Goal: Information Seeking & Learning: Check status

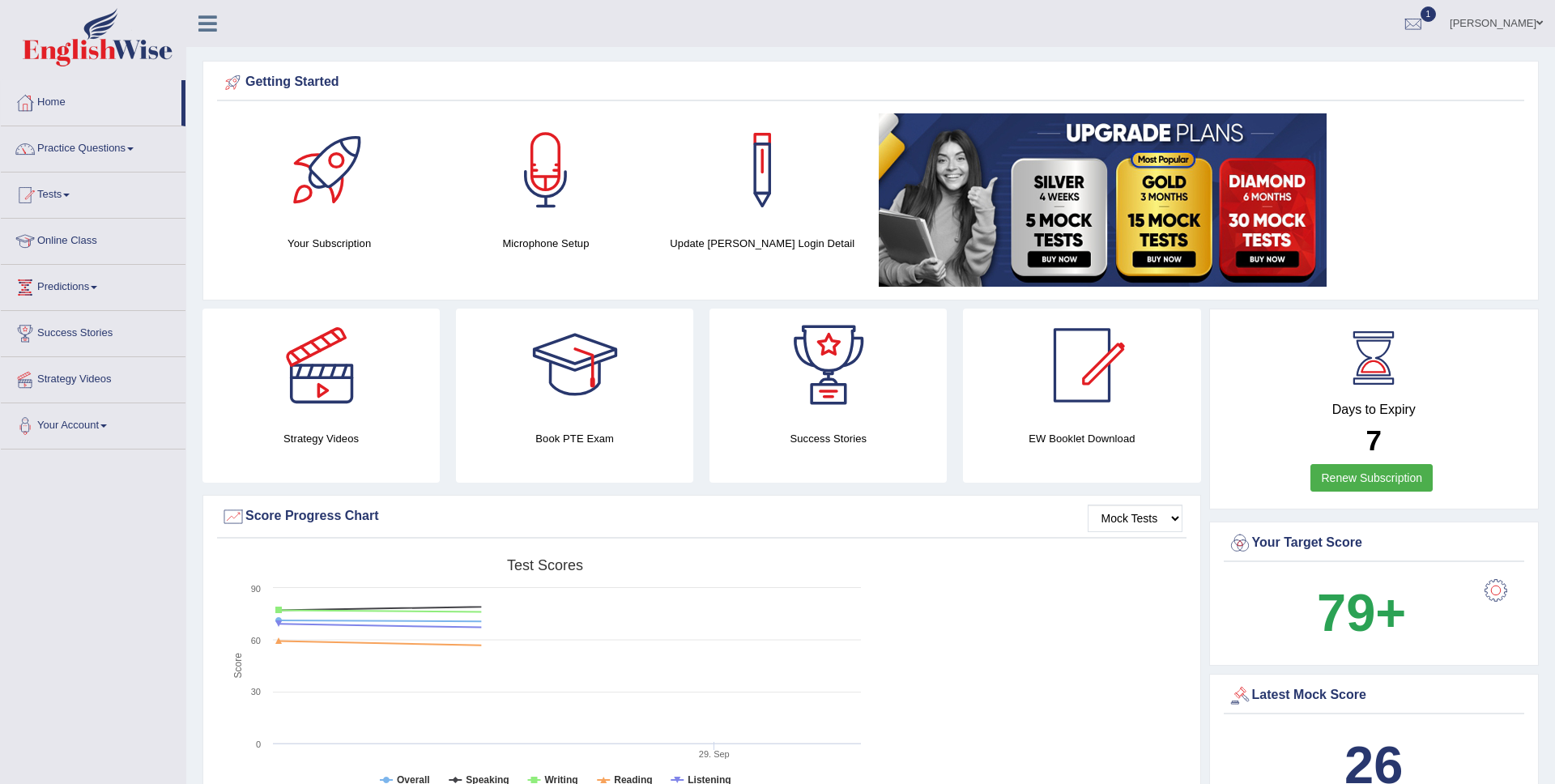
click at [1426, 24] on div at bounding box center [1414, 24] width 24 height 24
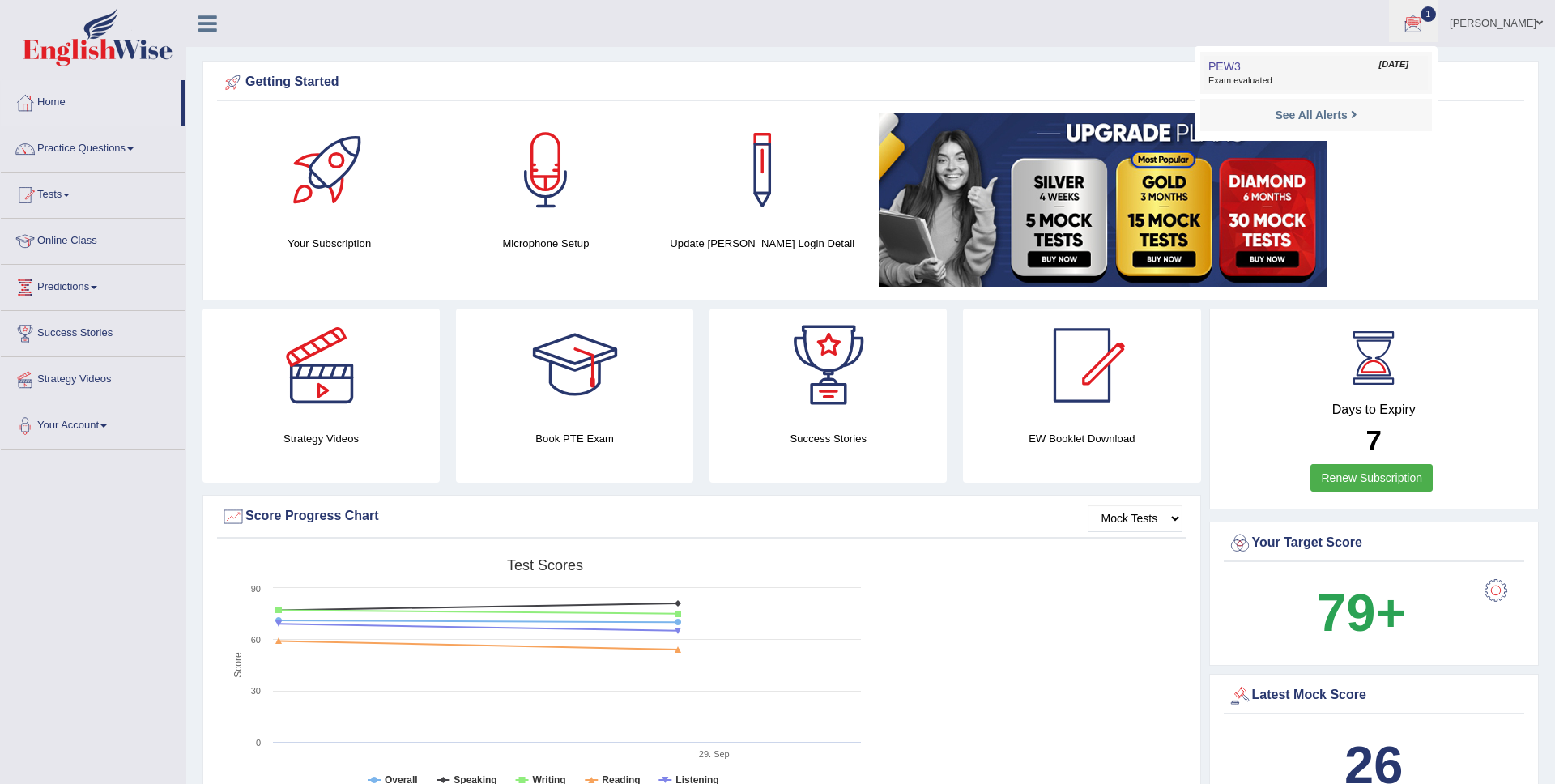
click at [1346, 57] on link "PEW3 Oct 1, 2025 Exam evaluated" at bounding box center [1317, 72] width 224 height 34
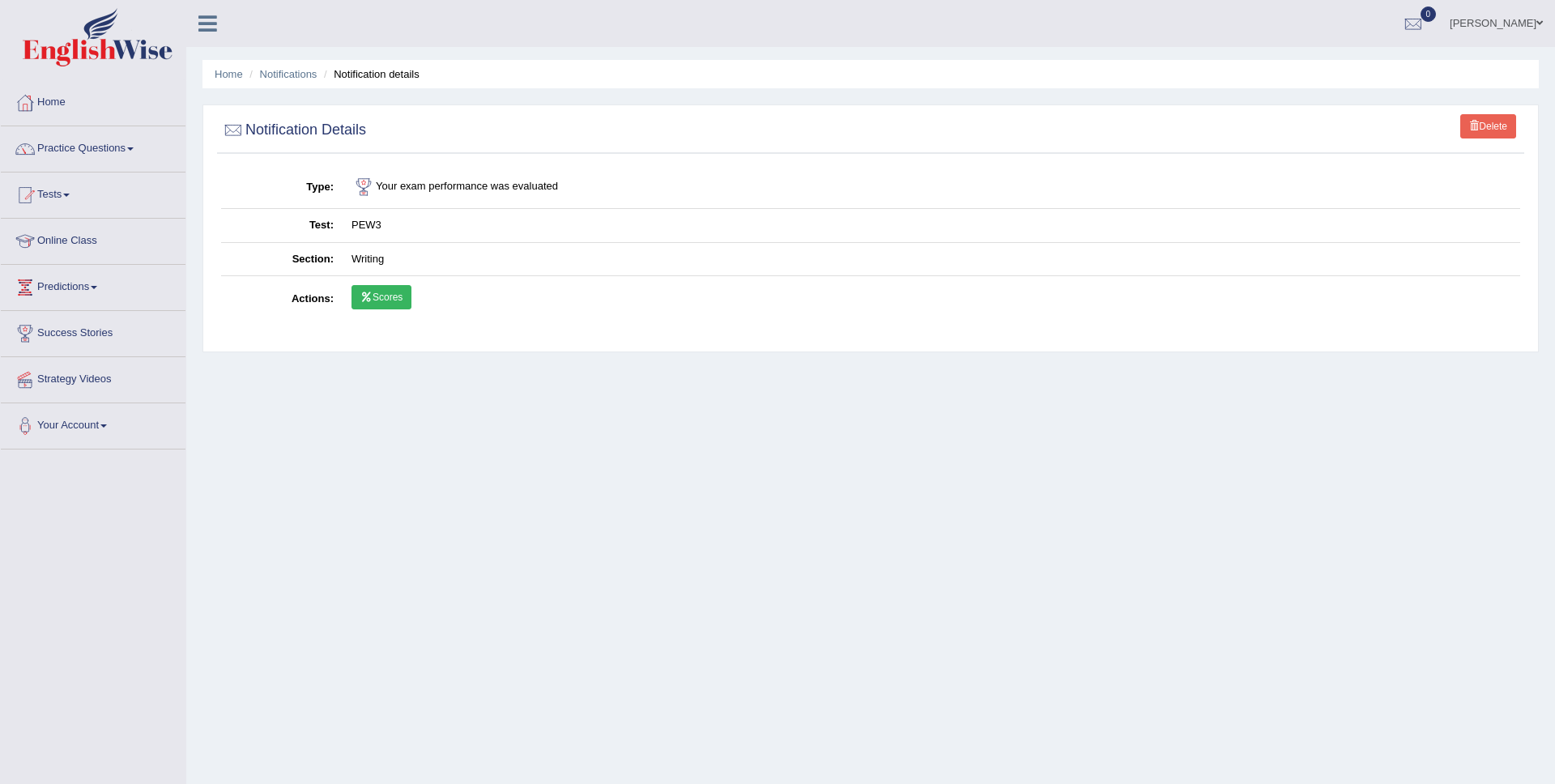
click at [390, 287] on link "Scores" at bounding box center [381, 297] width 60 height 24
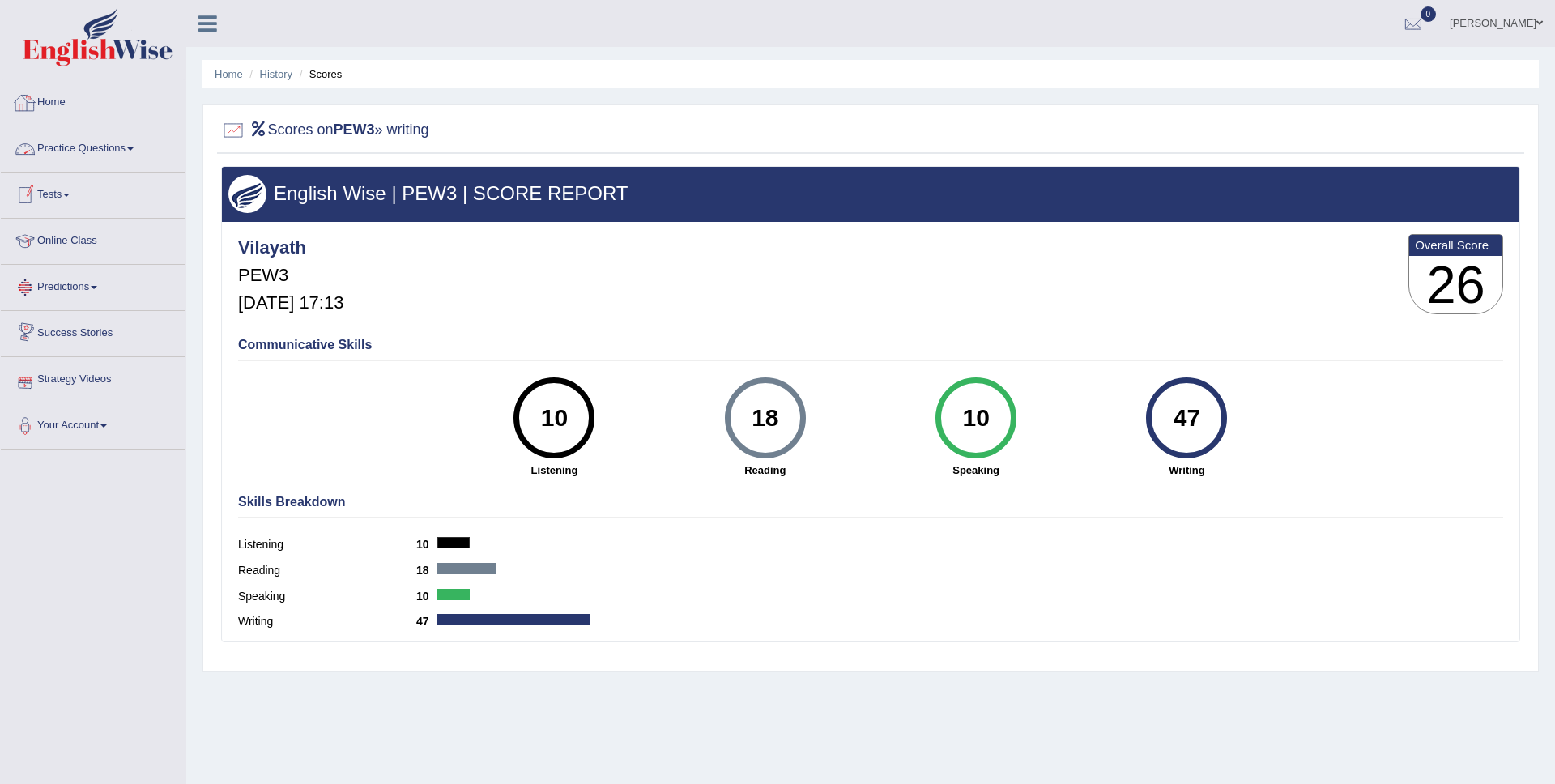
click at [77, 153] on link "Practice Questions" at bounding box center [93, 146] width 185 height 41
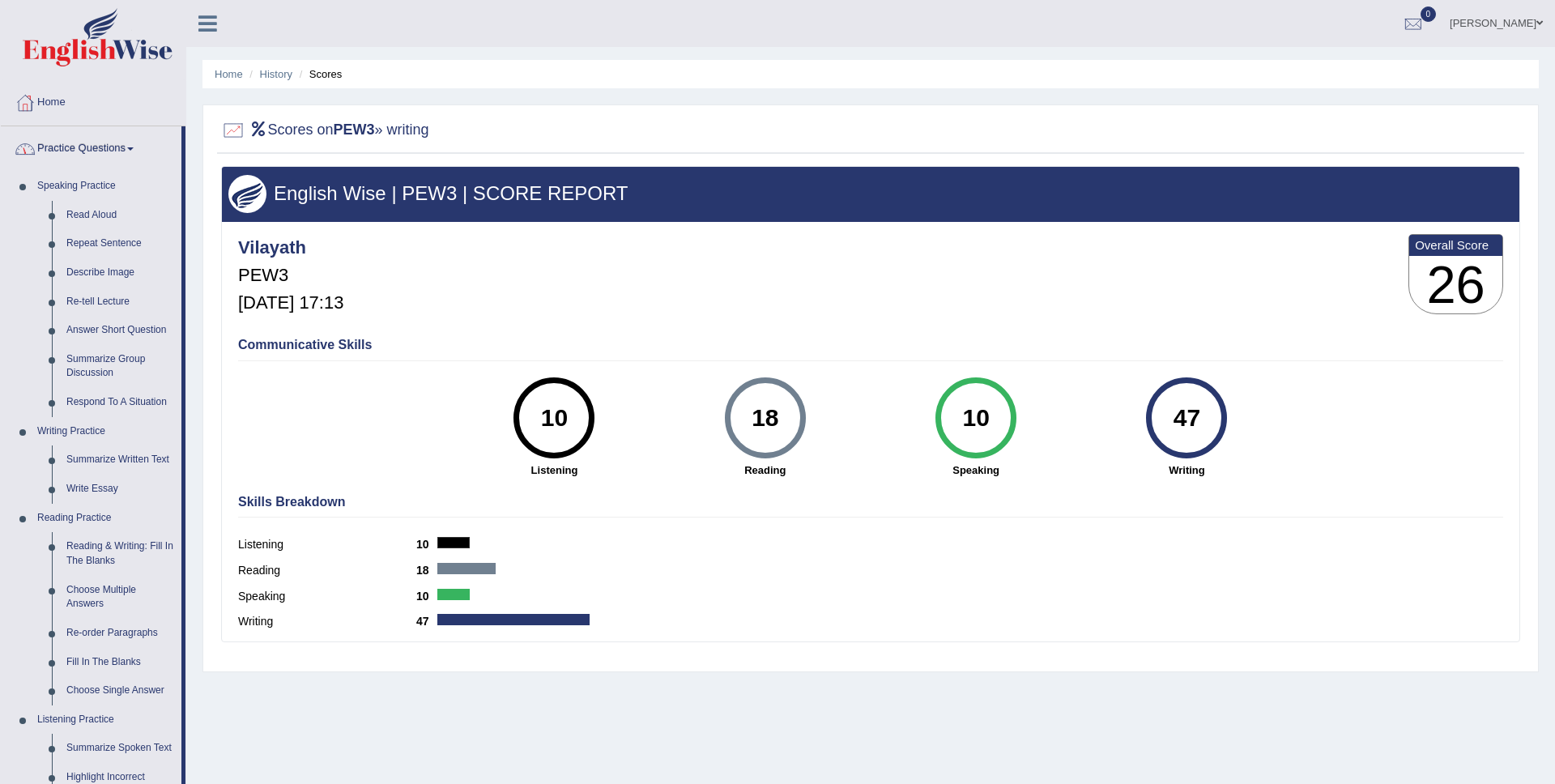
click at [77, 153] on link "Practice Questions" at bounding box center [91, 146] width 180 height 41
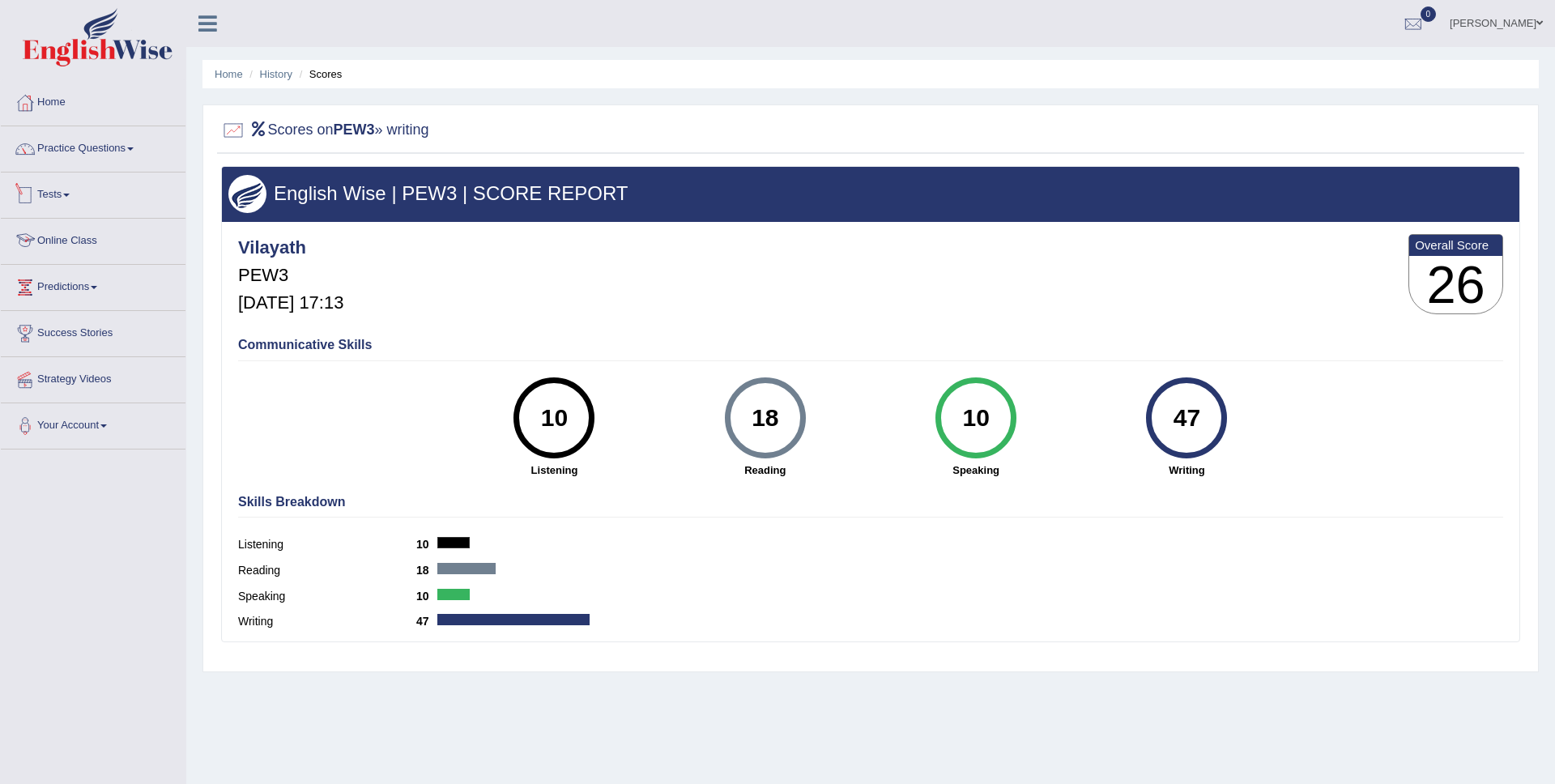
click at [60, 196] on link "Tests" at bounding box center [93, 192] width 185 height 41
click at [67, 235] on link "Take Practice Sectional Test" at bounding box center [106, 232] width 152 height 29
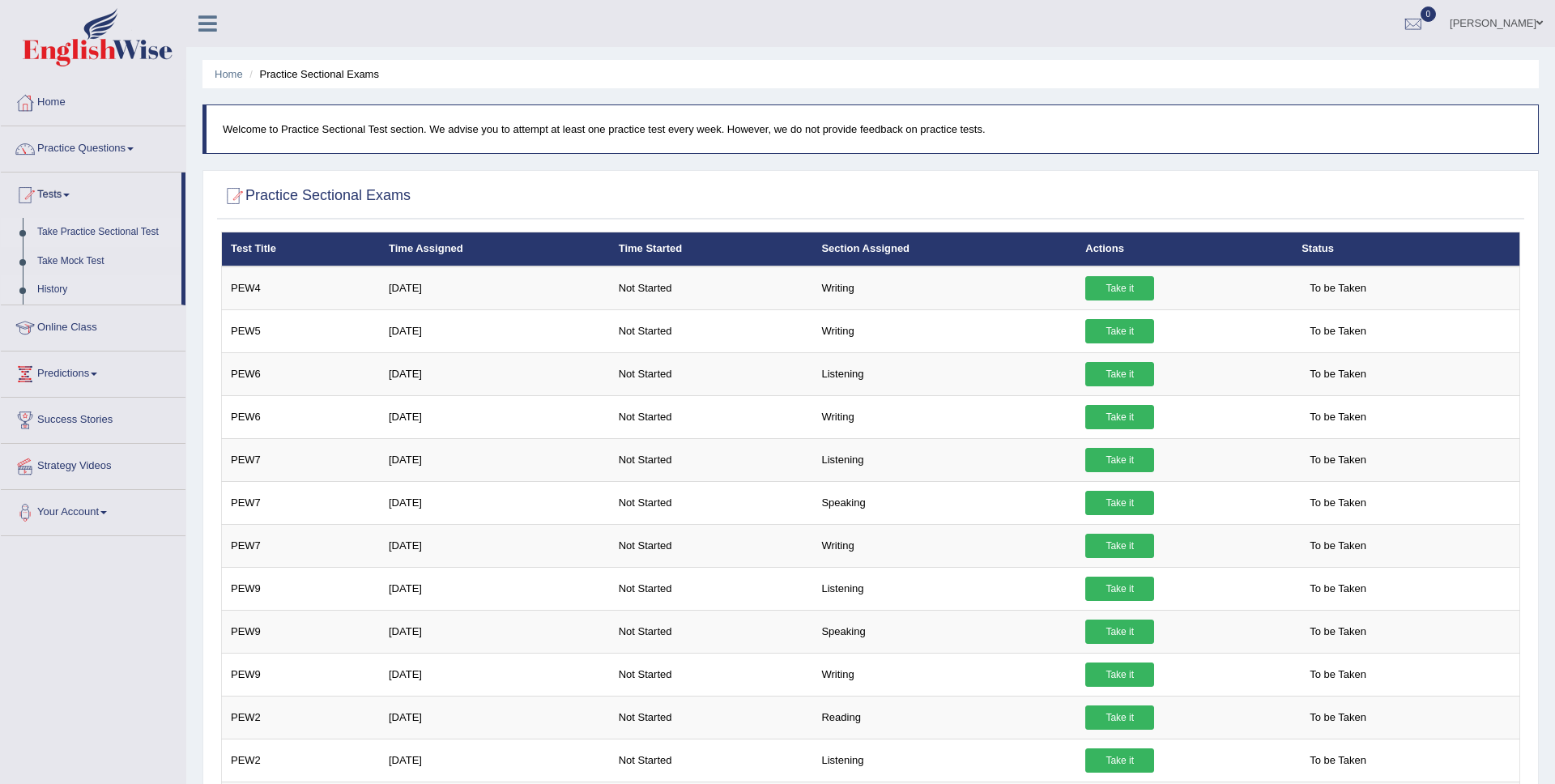
click at [56, 286] on link "History" at bounding box center [106, 290] width 152 height 29
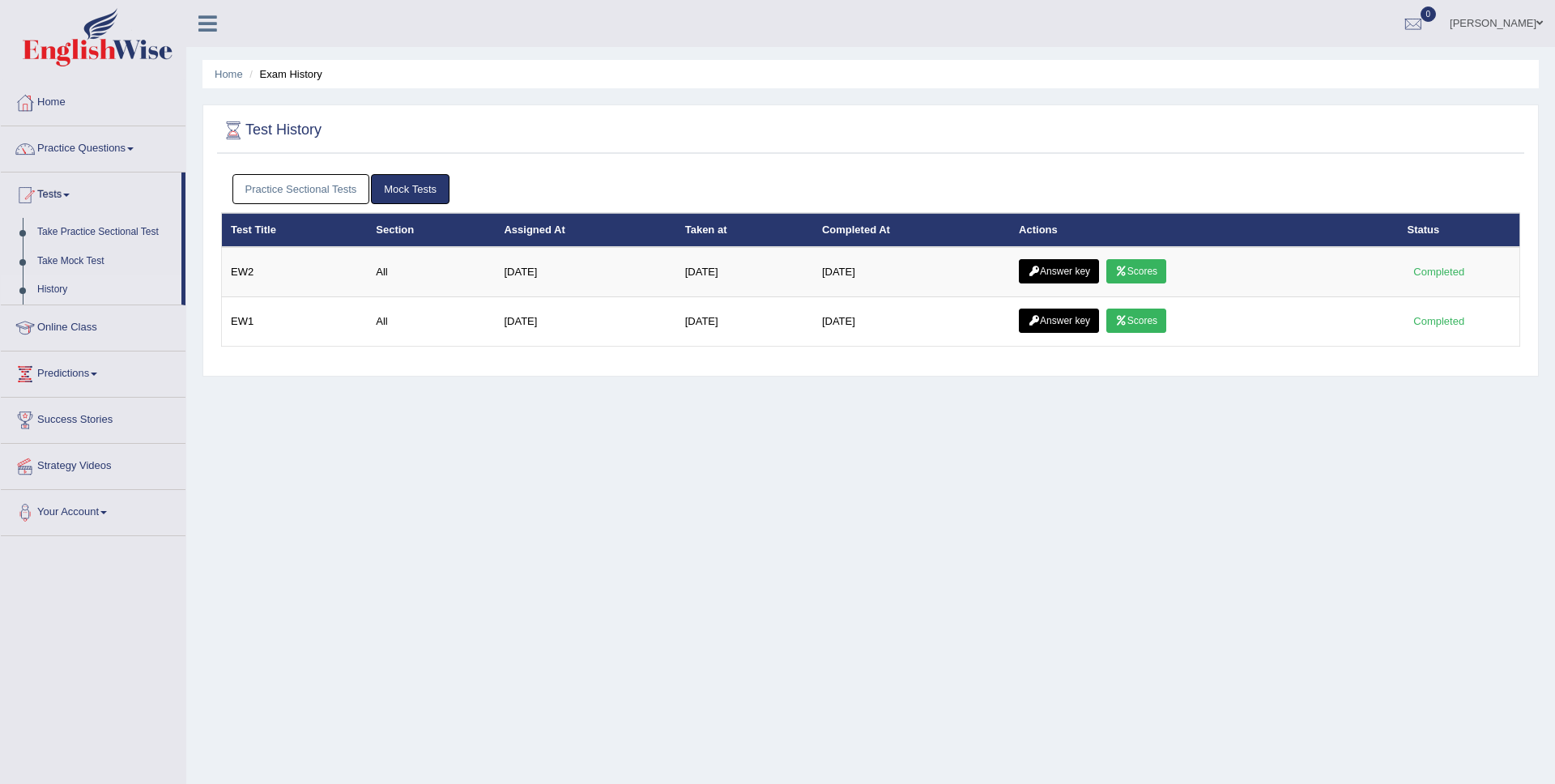
click at [318, 193] on link "Practice Sectional Tests" at bounding box center [301, 189] width 138 height 30
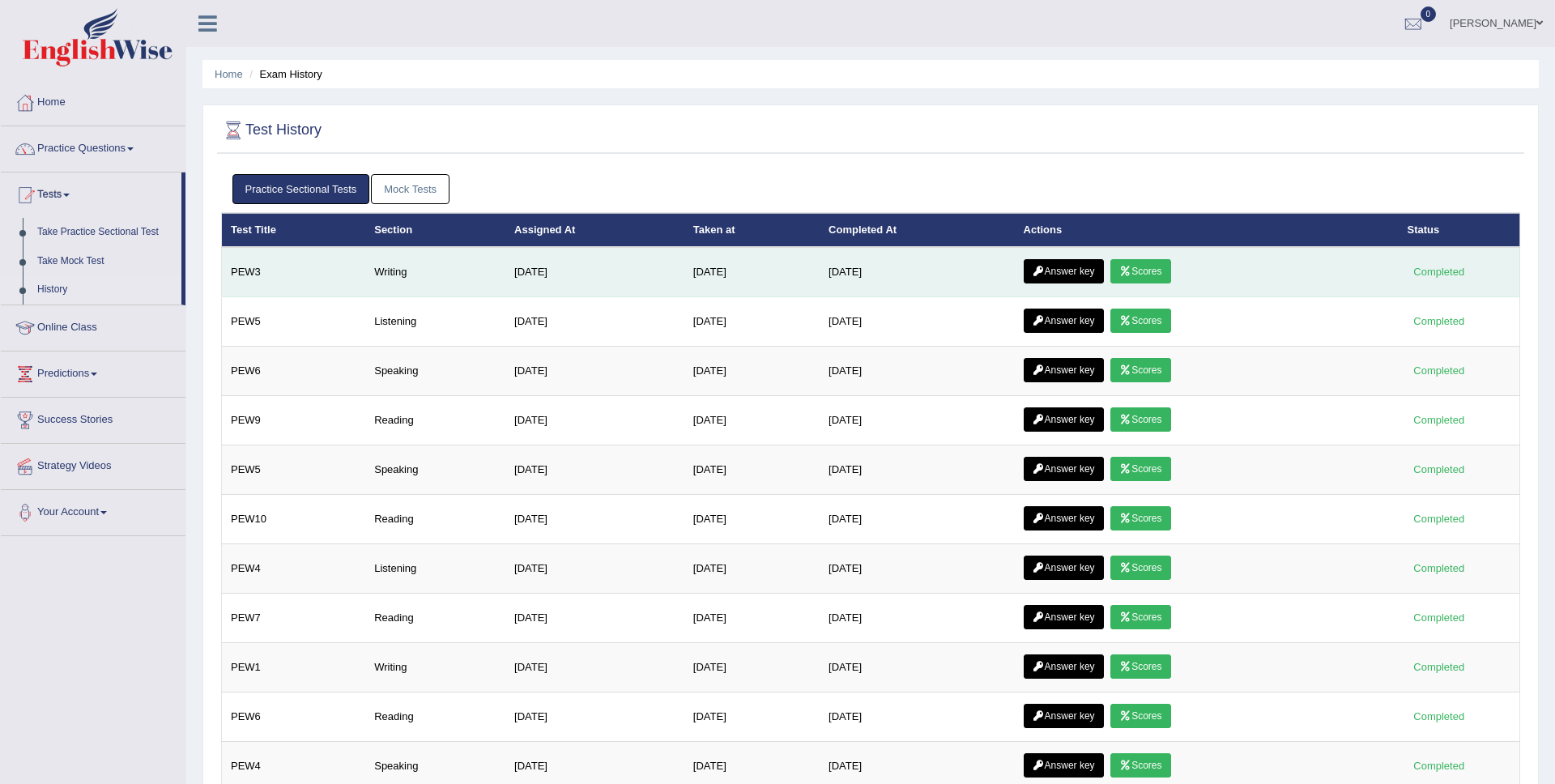
click at [1096, 269] on link "Answer key" at bounding box center [1064, 271] width 81 height 24
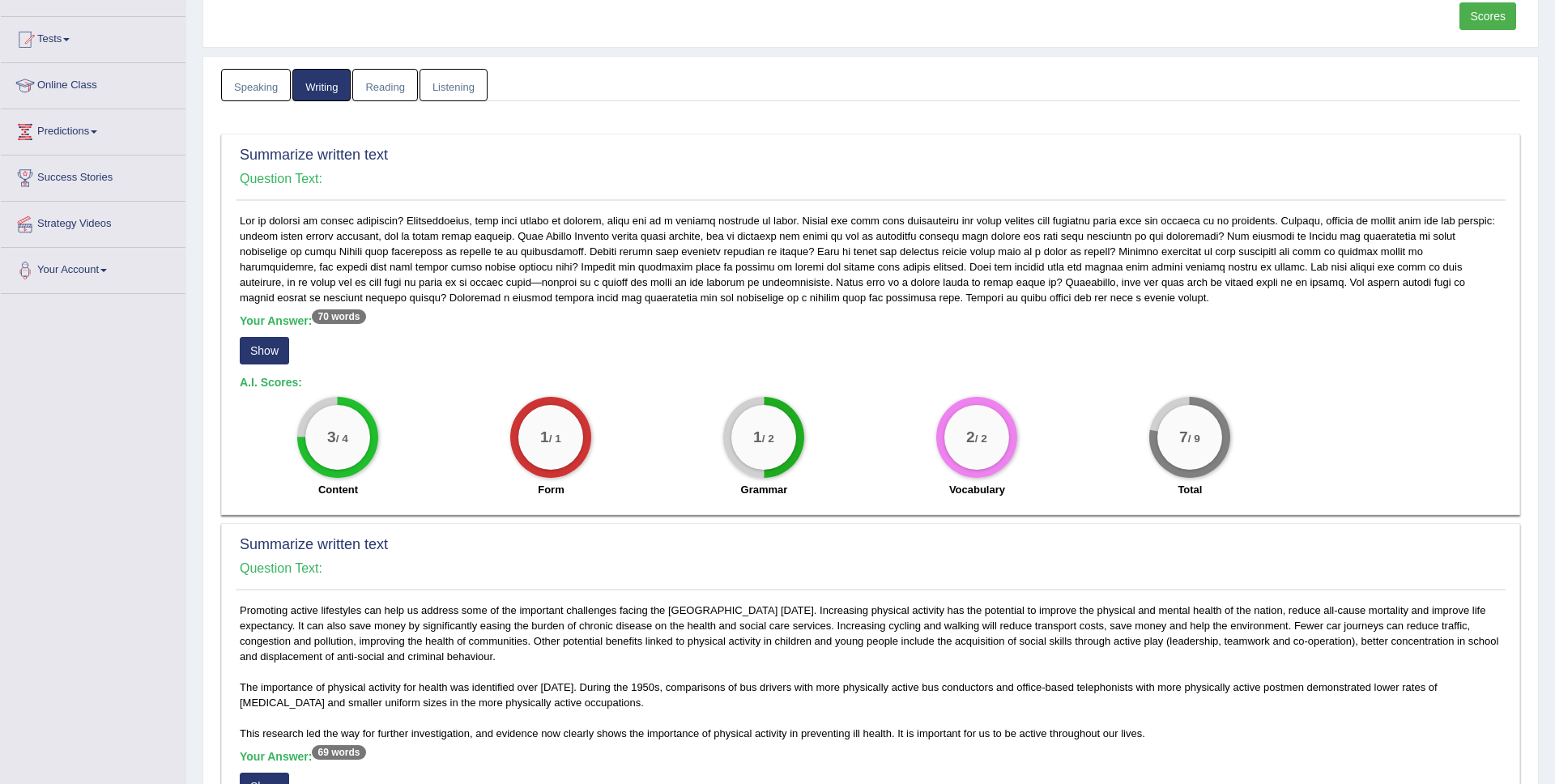
scroll to position [162, 0]
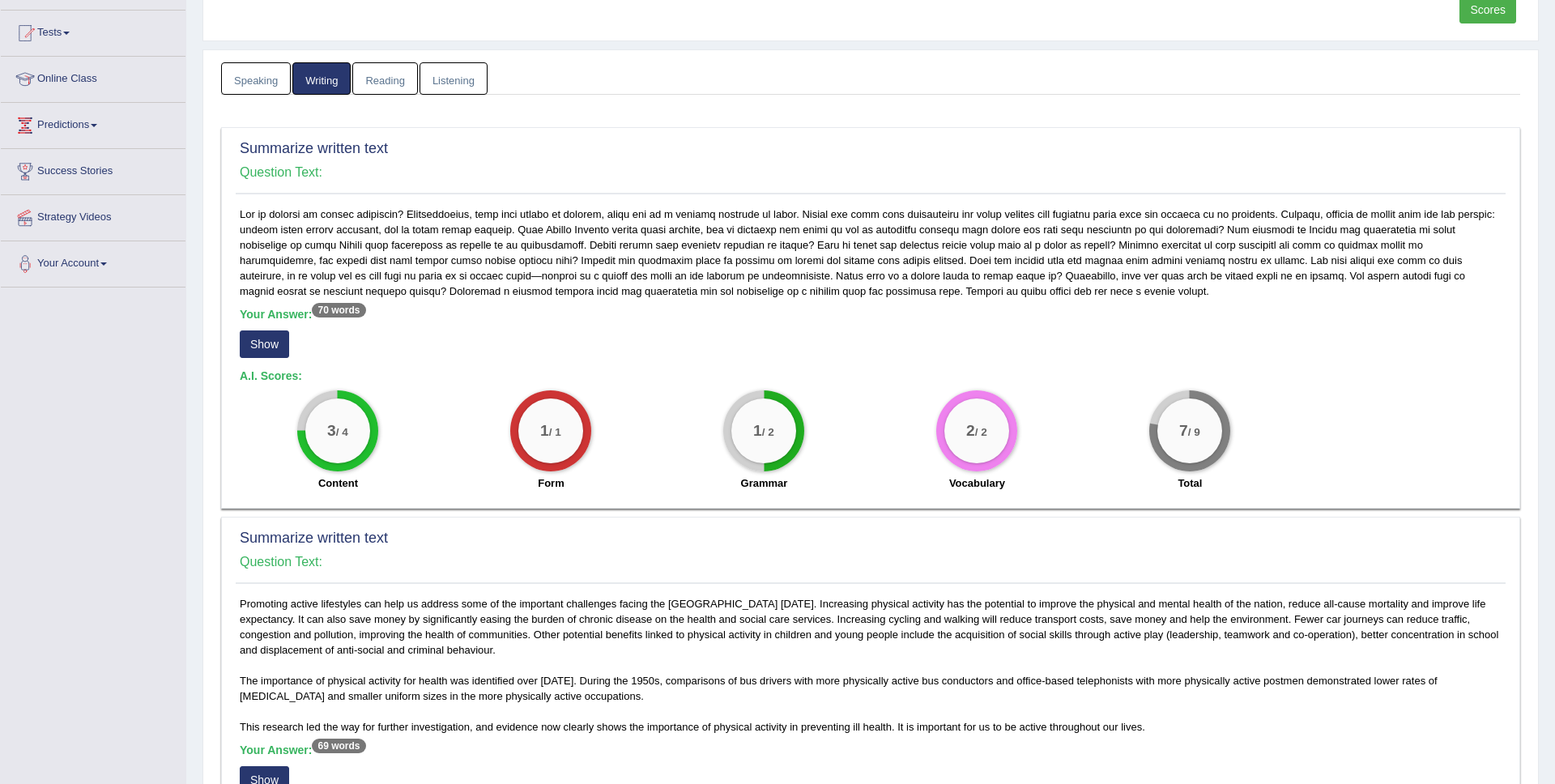
click at [274, 345] on button "Show" at bounding box center [264, 344] width 49 height 28
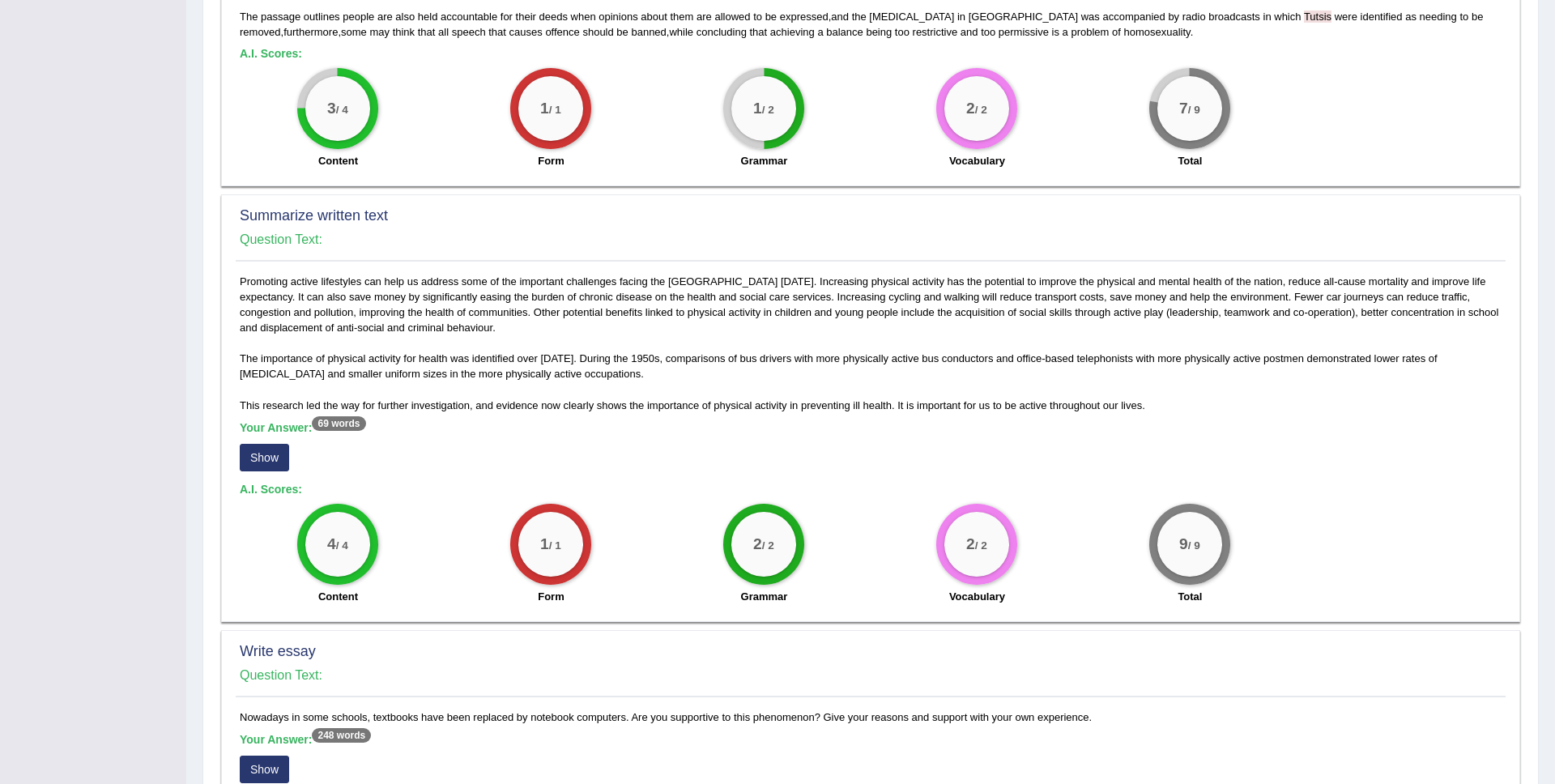
scroll to position [488, 0]
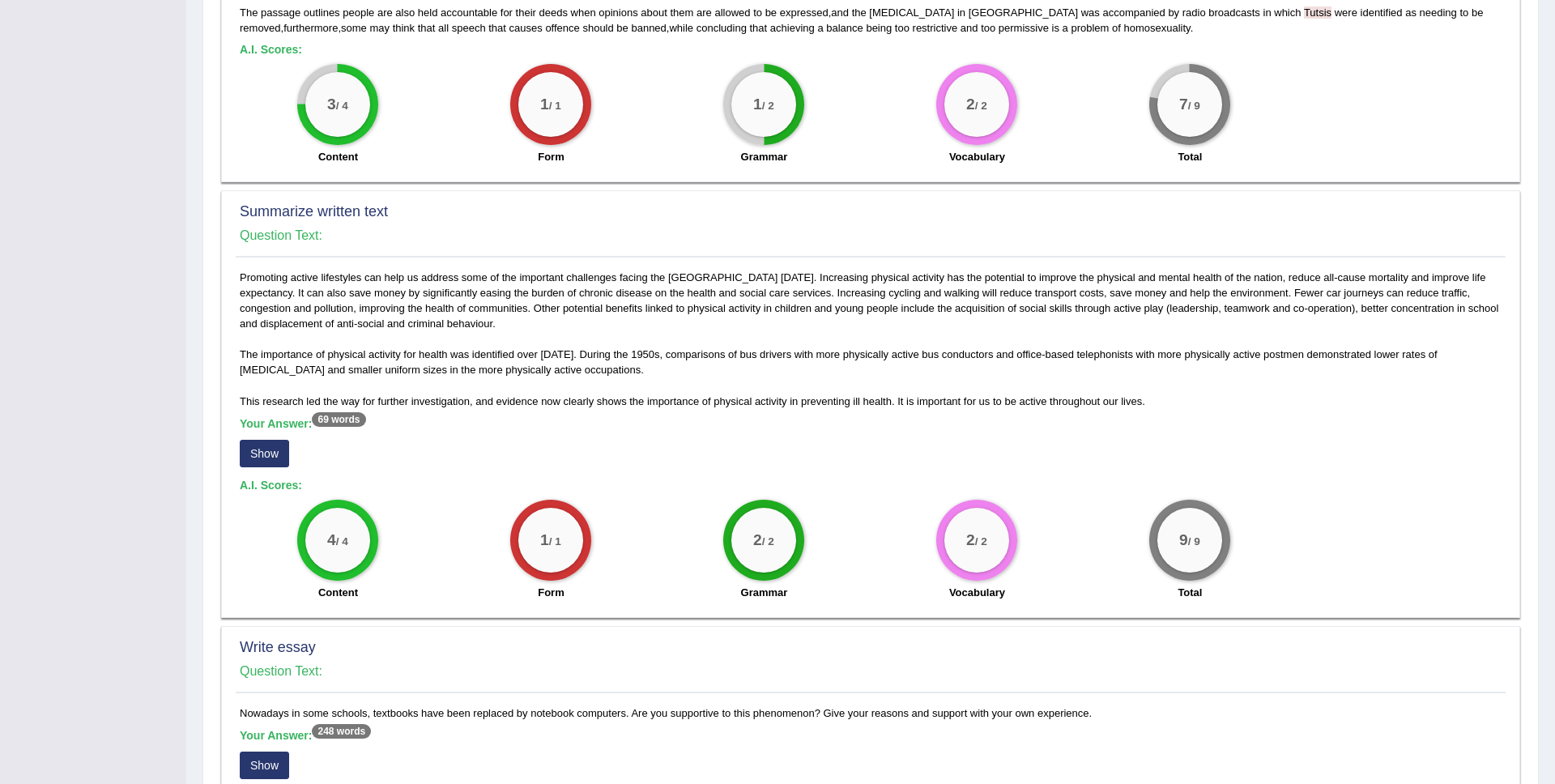
click at [281, 459] on button "Show" at bounding box center [264, 453] width 49 height 28
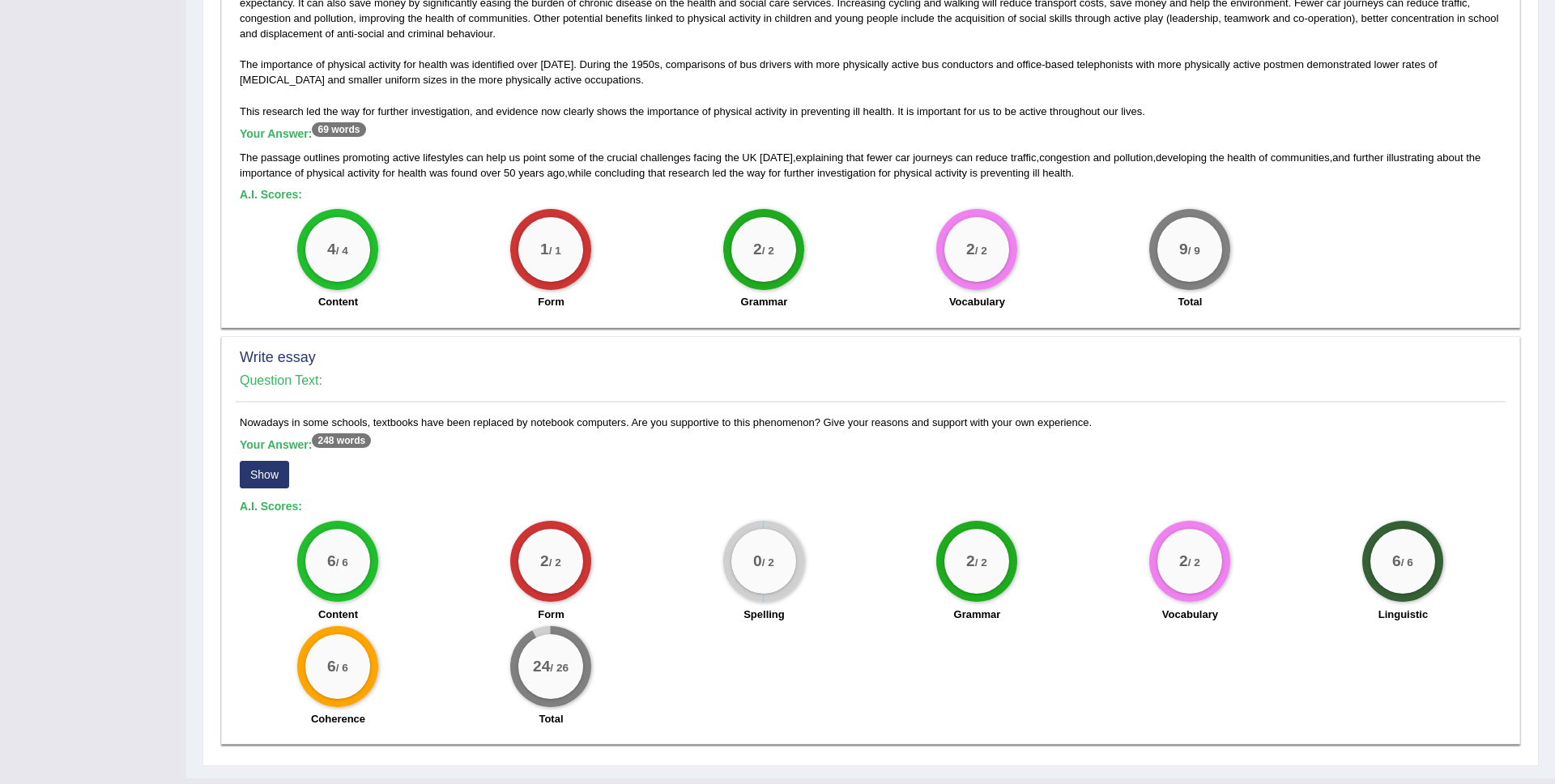
scroll to position [812, 0]
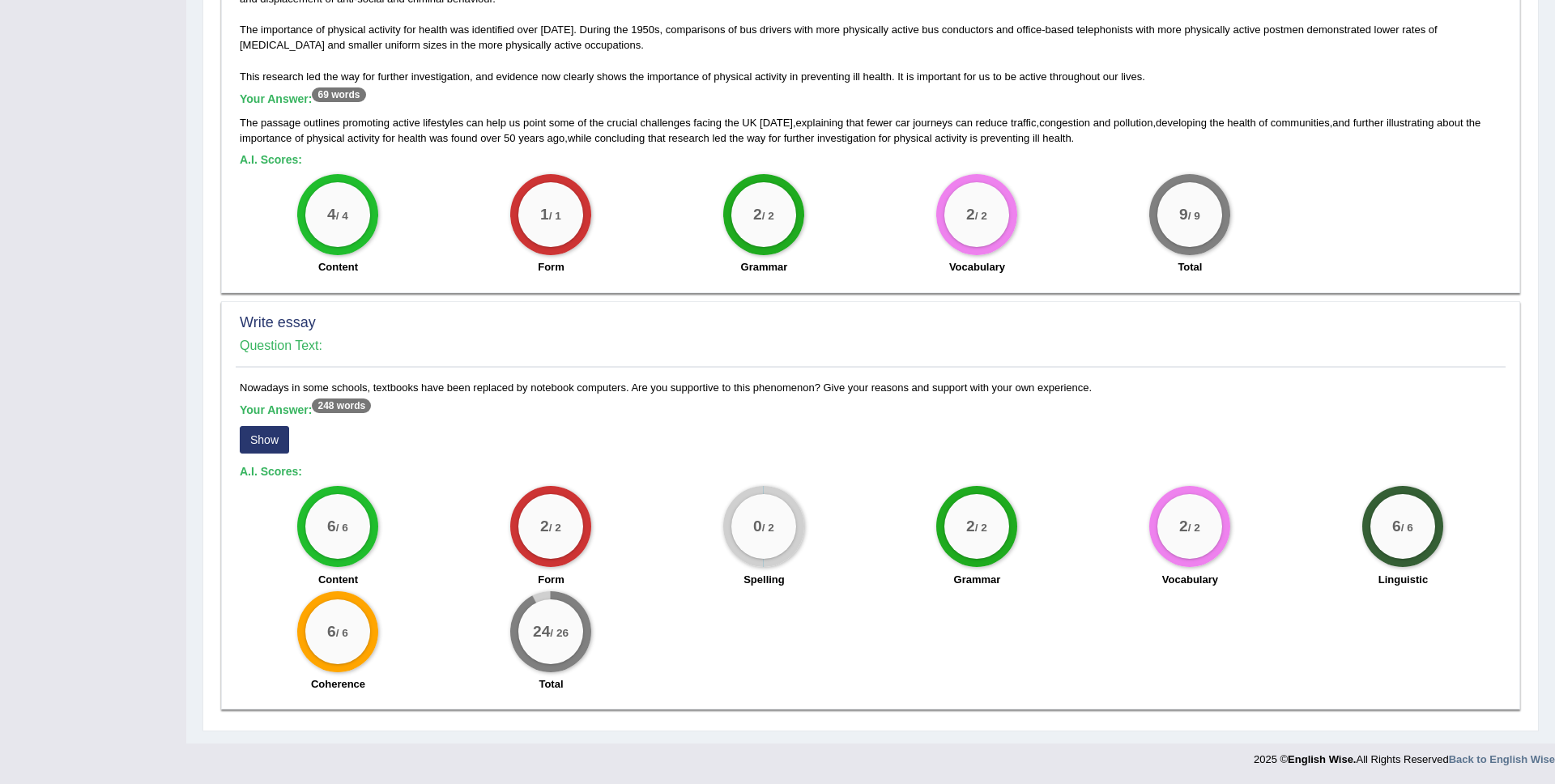
click at [264, 447] on button "Show" at bounding box center [264, 440] width 49 height 28
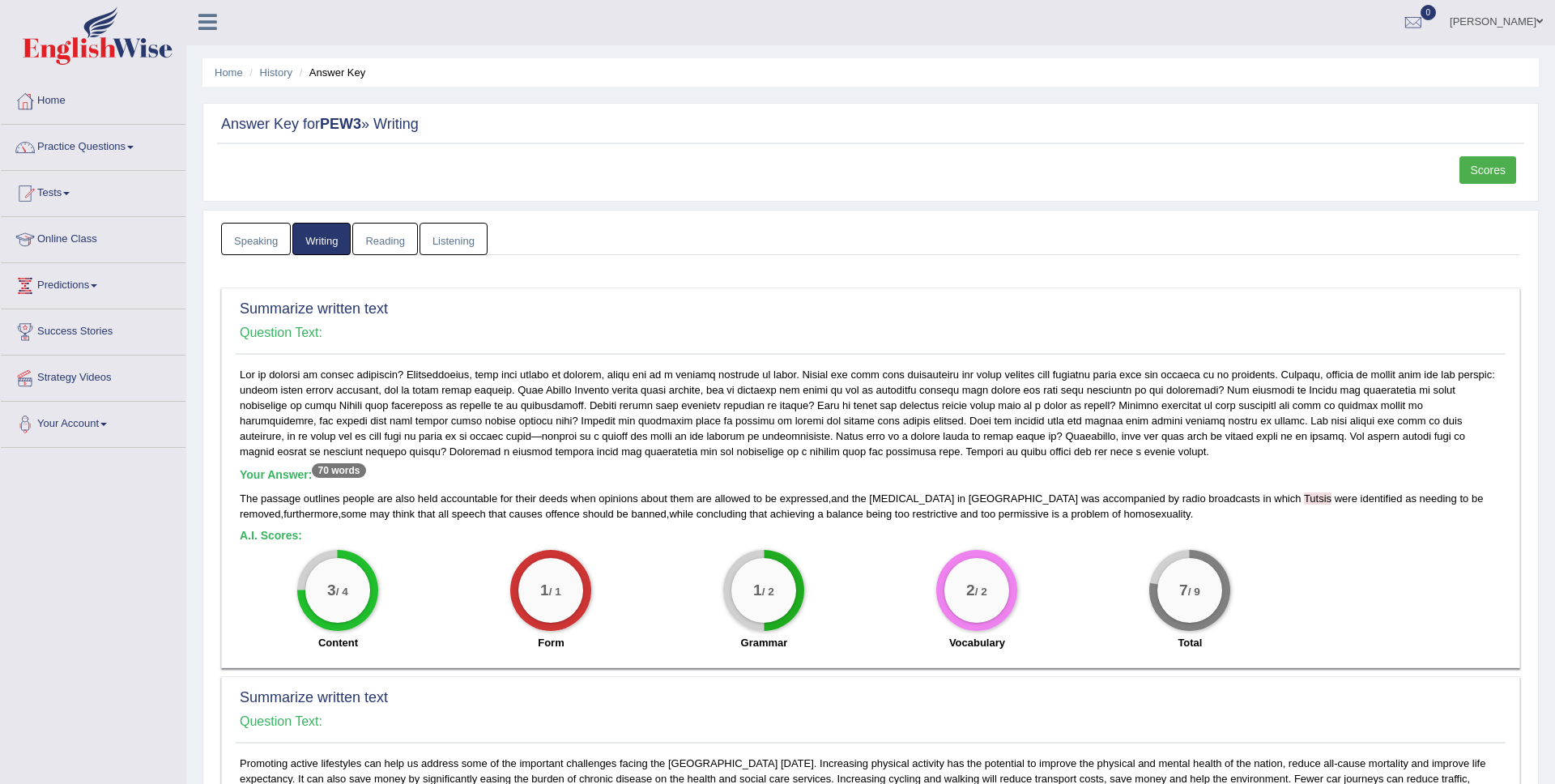
scroll to position [0, 0]
click at [1496, 161] on link "Scores" at bounding box center [1487, 172] width 56 height 28
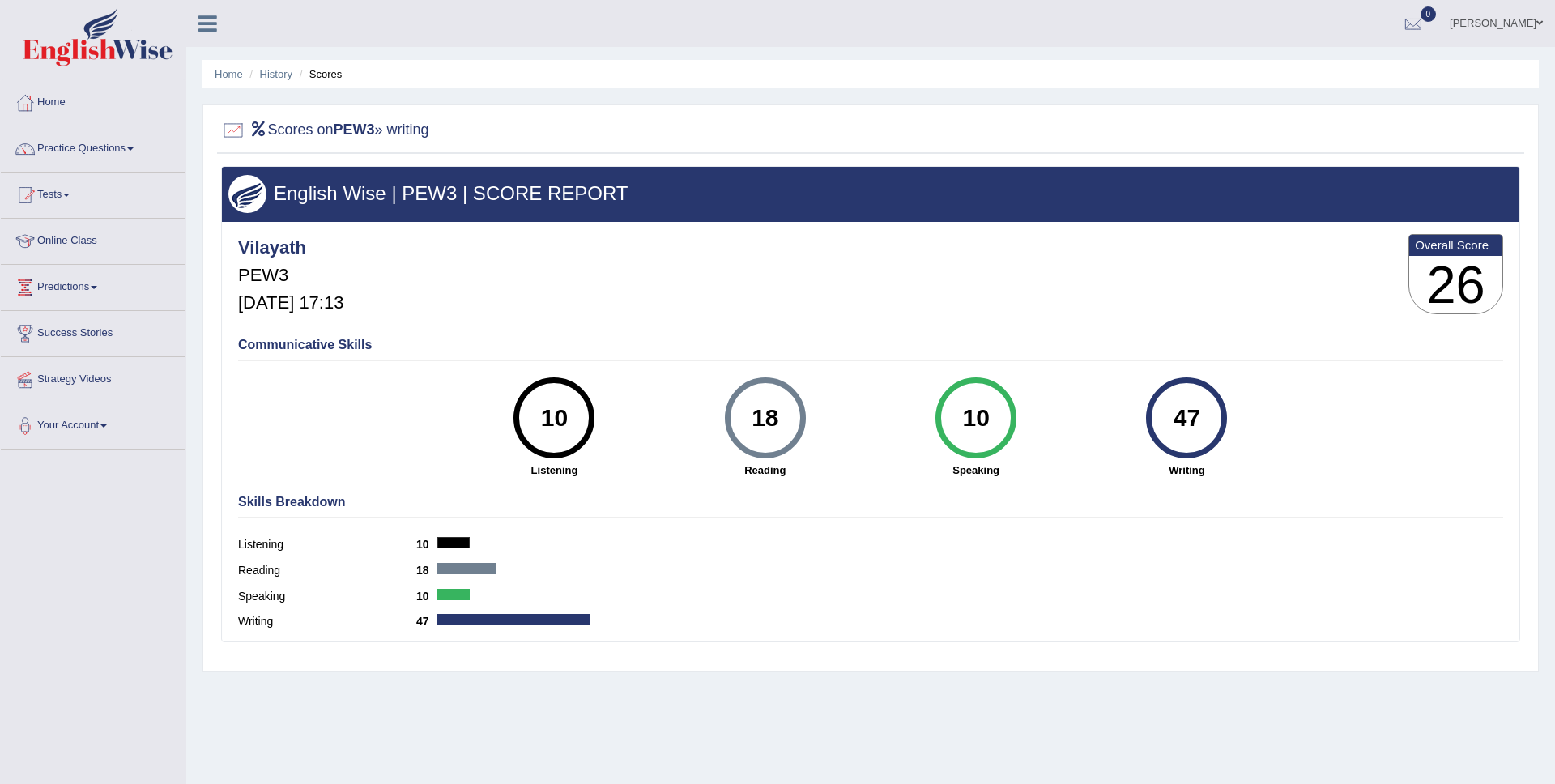
click at [316, 499] on h4 "Skills Breakdown" at bounding box center [871, 502] width 1265 height 15
click at [317, 339] on h4 "Communicative Skills" at bounding box center [871, 345] width 1265 height 15
click at [284, 286] on div "Vilayath PEW3 Oct 1, 2025, 17:13" at bounding box center [290, 275] width 105 height 92
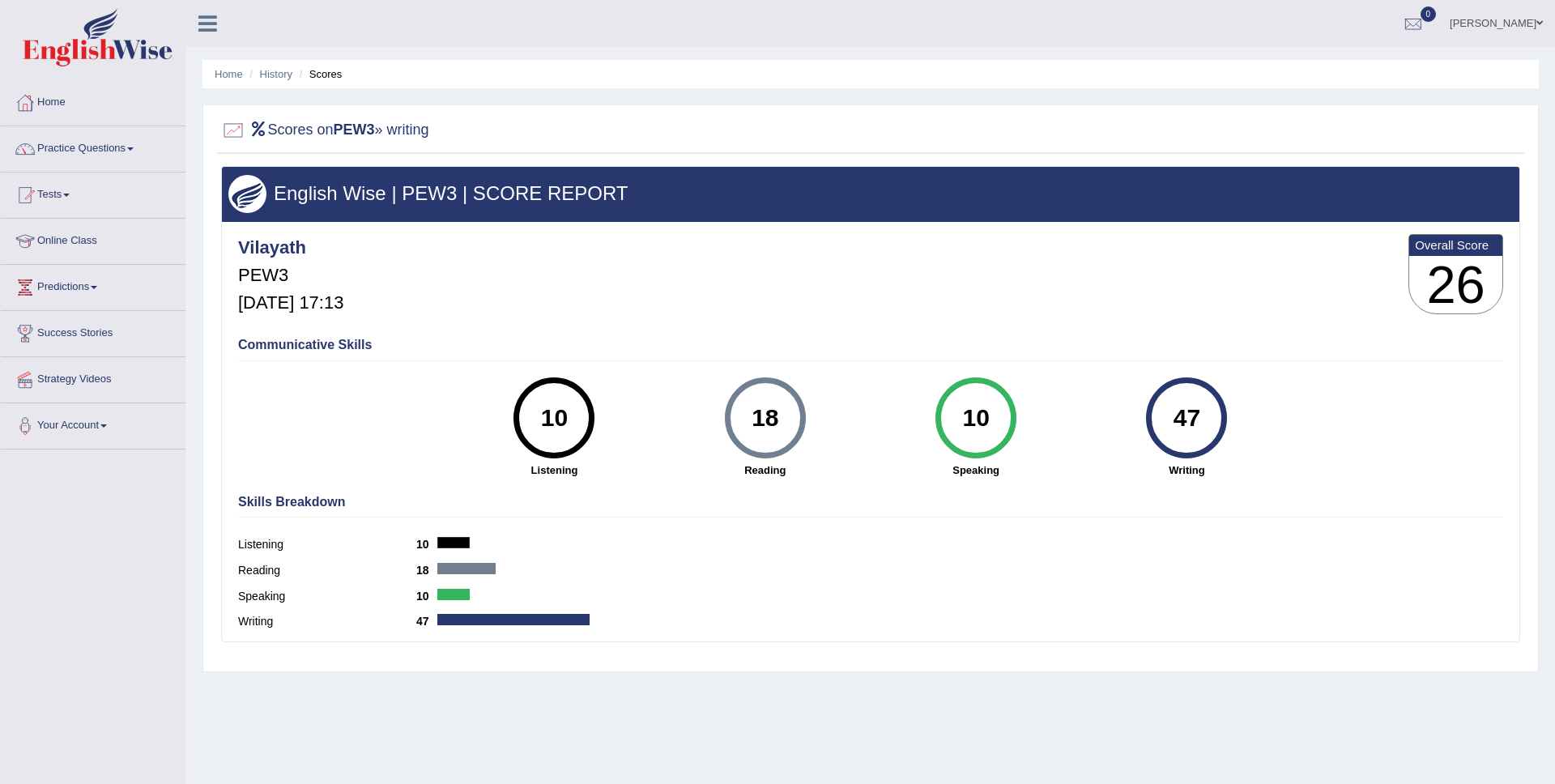
click at [1438, 246] on b "Overall Score" at bounding box center [1456, 245] width 81 height 14
click at [1438, 178] on div "English Wise | PEW3 | SCORE REPORT" at bounding box center [870, 194] width 1298 height 55
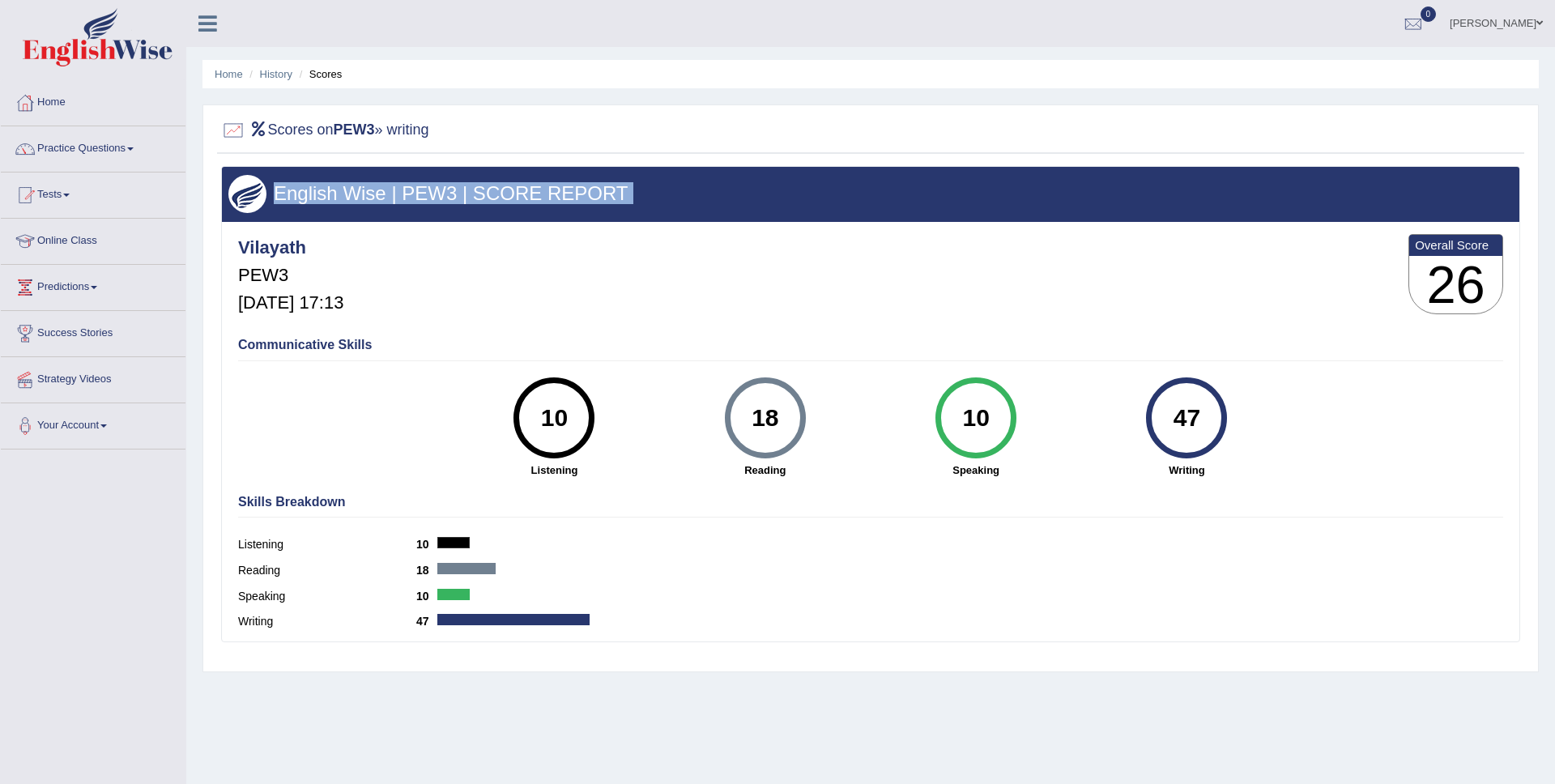
click at [1438, 178] on div "English Wise | PEW3 | SCORE REPORT" at bounding box center [870, 194] width 1298 height 55
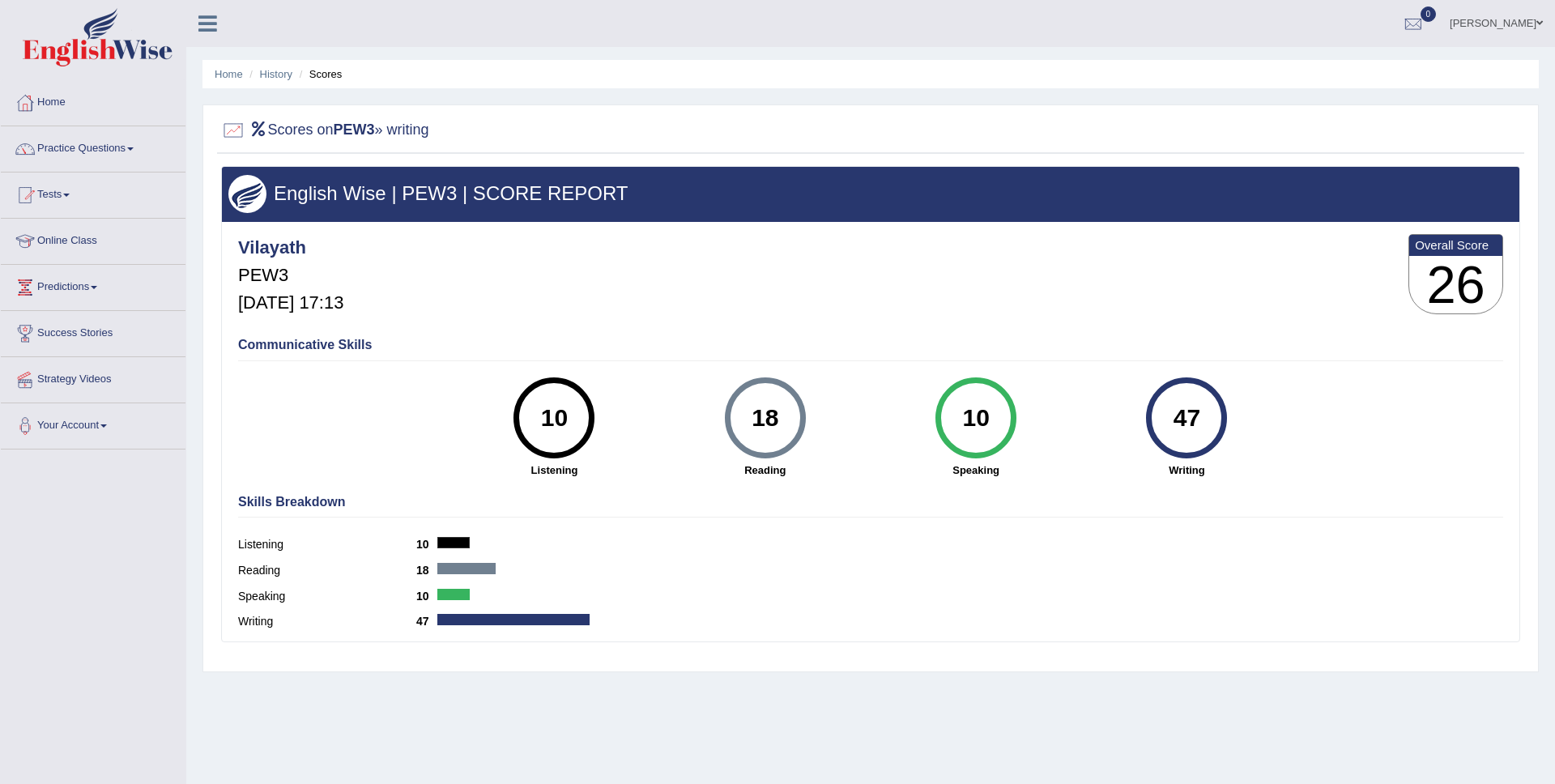
click at [330, 122] on h2 "Scores on PEW3 » writing" at bounding box center [325, 130] width 208 height 24
click at [238, 126] on div at bounding box center [233, 130] width 24 height 24
click at [259, 131] on icon at bounding box center [258, 128] width 18 height 15
click at [278, 131] on h2 "Scores on PEW3 » writing" at bounding box center [325, 130] width 208 height 24
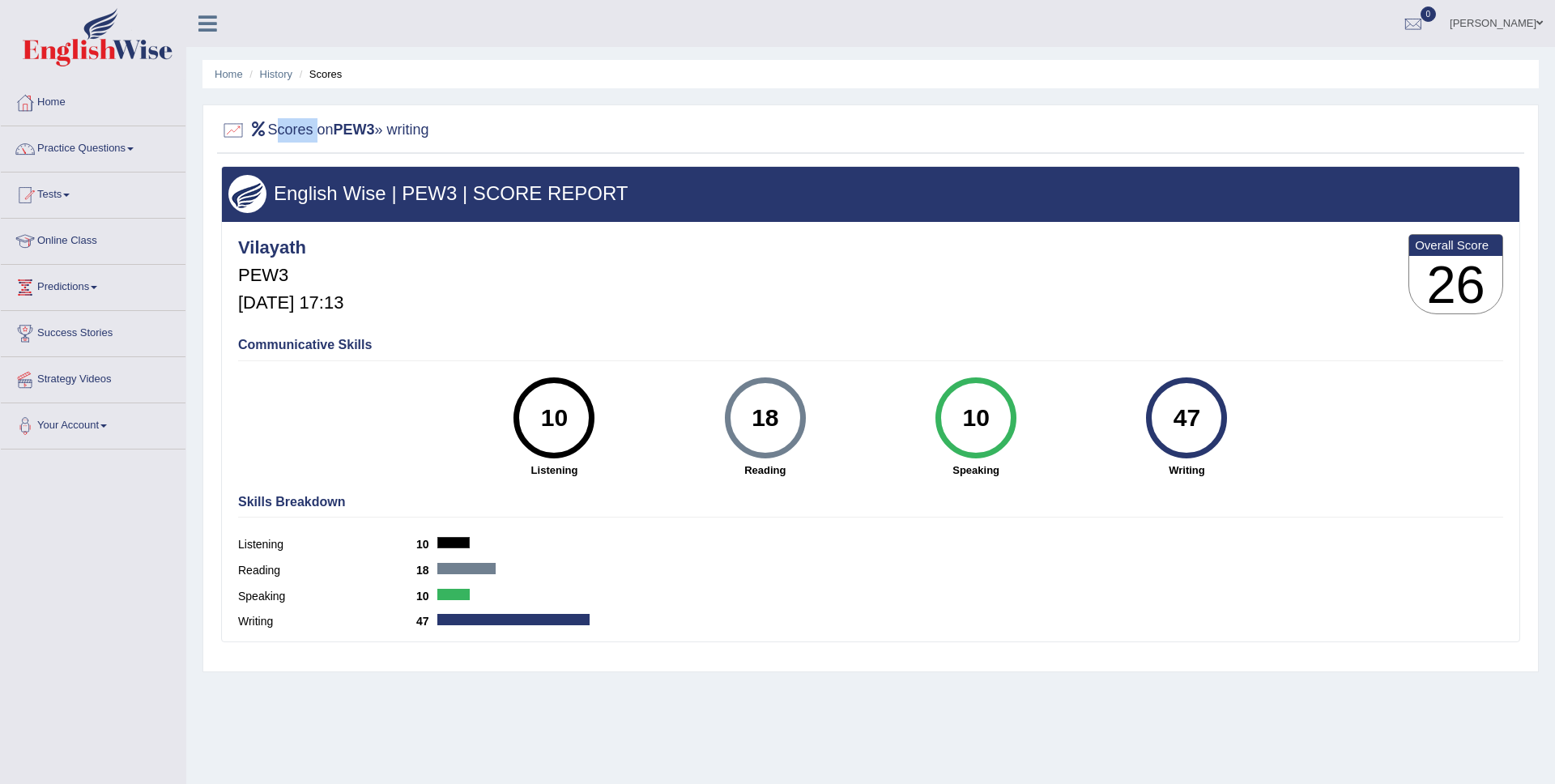
click at [278, 131] on h2 "Scores on PEW3 » writing" at bounding box center [325, 130] width 208 height 24
drag, startPoint x: 278, startPoint y: 131, endPoint x: 289, endPoint y: 198, distance: 67.9
click at [278, 132] on h2 "Scores on PEW3 » writing" at bounding box center [325, 130] width 208 height 24
click at [276, 349] on h4 "Communicative Skills" at bounding box center [871, 345] width 1265 height 15
